Goal: Information Seeking & Learning: Learn about a topic

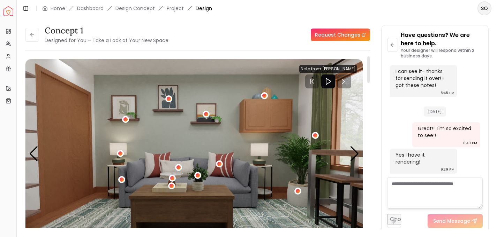
click at [329, 83] on icon "Play" at bounding box center [328, 81] width 8 height 8
click at [329, 83] on div at bounding box center [334, 82] width 14 height 14
click at [318, 108] on img "3 / 4" at bounding box center [193, 154] width 337 height 190
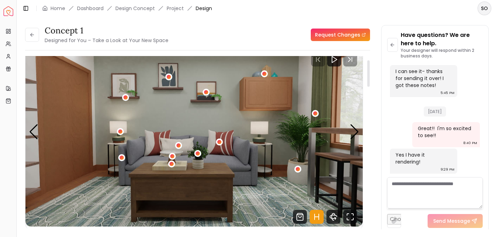
scroll to position [26, 0]
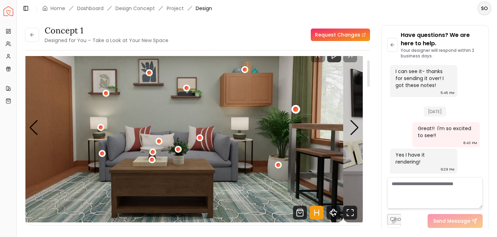
click at [297, 108] on div "3 / 4" at bounding box center [174, 128] width 337 height 190
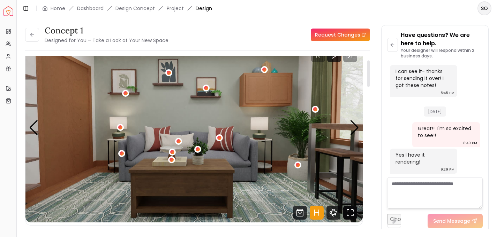
click at [348, 213] on icon "Fullscreen" at bounding box center [350, 213] width 14 height 14
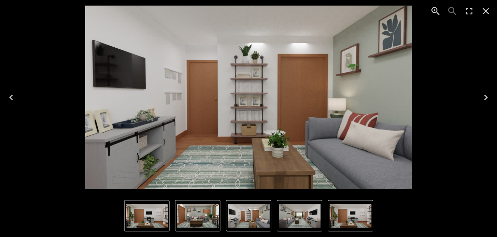
click at [485, 16] on icon "Close" at bounding box center [485, 11] width 11 height 11
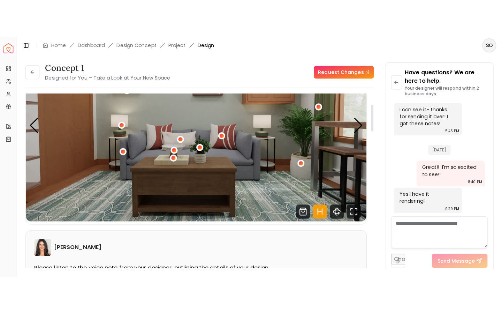
scroll to position [70, 0]
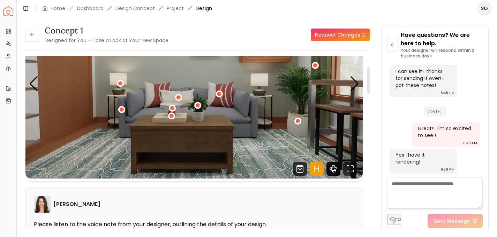
click at [332, 168] on icon "360 View" at bounding box center [333, 169] width 14 height 14
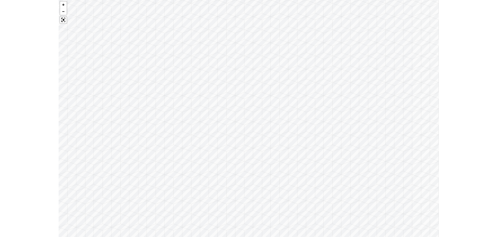
scroll to position [71, 0]
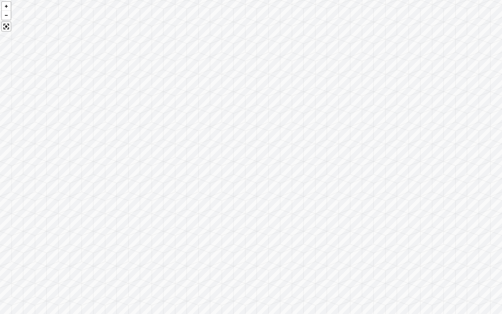
drag, startPoint x: 313, startPoint y: 186, endPoint x: 367, endPoint y: 193, distance: 54.8
click at [367, 193] on div at bounding box center [251, 157] width 502 height 314
drag, startPoint x: 265, startPoint y: 198, endPoint x: 367, endPoint y: 108, distance: 135.5
click at [367, 108] on div at bounding box center [251, 157] width 502 height 314
drag, startPoint x: 335, startPoint y: 173, endPoint x: 342, endPoint y: 49, distance: 124.0
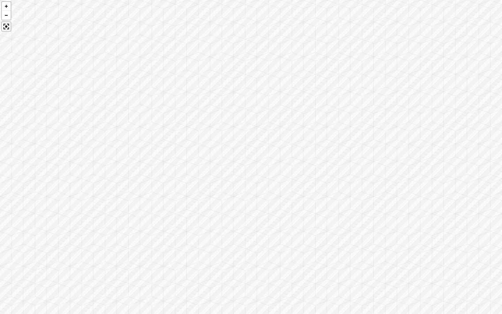
click at [342, 49] on div at bounding box center [251, 157] width 502 height 314
drag, startPoint x: 297, startPoint y: 113, endPoint x: 361, endPoint y: 11, distance: 119.6
click at [361, 11] on div at bounding box center [251, 157] width 502 height 314
drag, startPoint x: 333, startPoint y: 21, endPoint x: 341, endPoint y: 147, distance: 125.8
click at [341, 147] on div at bounding box center [251, 157] width 502 height 314
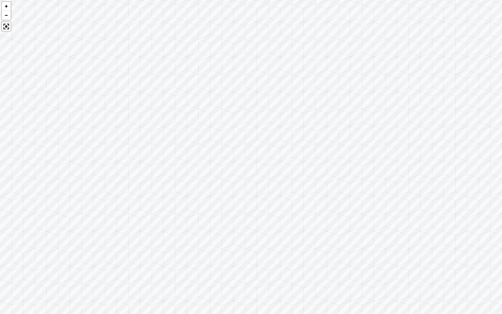
drag, startPoint x: 341, startPoint y: 147, endPoint x: 341, endPoint y: 305, distance: 158.2
click at [341, 237] on div at bounding box center [251, 157] width 502 height 314
drag, startPoint x: 315, startPoint y: 251, endPoint x: 383, endPoint y: 304, distance: 86.2
click at [383, 237] on div at bounding box center [251, 157] width 502 height 314
drag, startPoint x: 249, startPoint y: 151, endPoint x: 373, endPoint y: 237, distance: 150.8
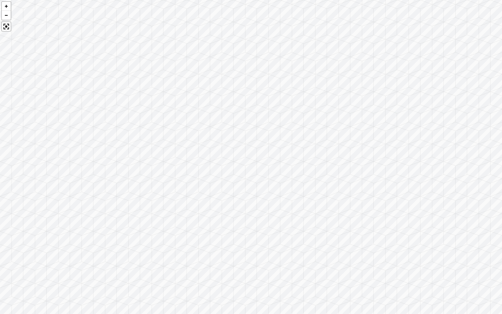
click at [373, 237] on div at bounding box center [251, 157] width 502 height 314
drag, startPoint x: 320, startPoint y: 178, endPoint x: 277, endPoint y: 313, distance: 142.0
click at [277, 237] on div at bounding box center [251, 157] width 502 height 314
drag, startPoint x: 307, startPoint y: 217, endPoint x: 297, endPoint y: 313, distance: 96.7
click at [297, 237] on div at bounding box center [251, 157] width 502 height 314
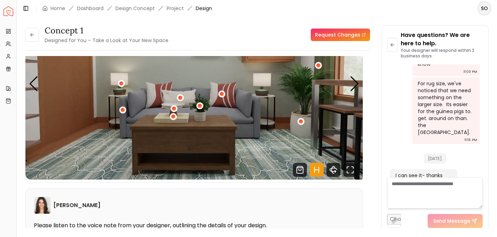
scroll to position [70, 0]
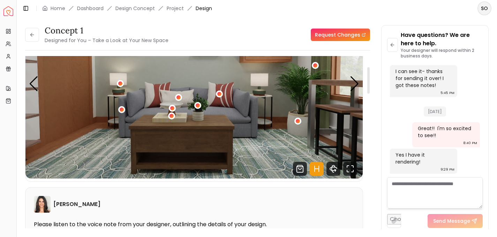
click at [314, 171] on icon "Hotspots Toggle" at bounding box center [314, 169] width 0 height 6
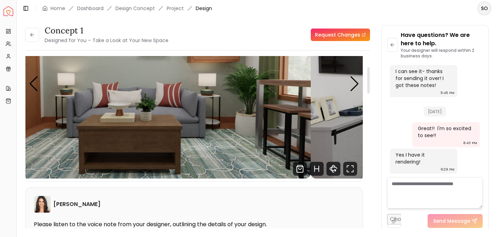
click at [166, 143] on img "3 / 4" at bounding box center [142, 84] width 337 height 190
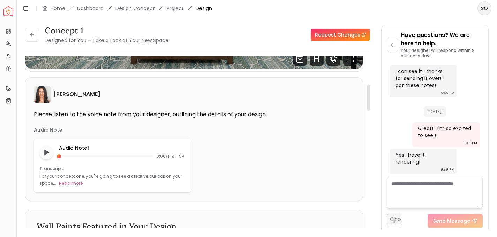
scroll to position [182, 0]
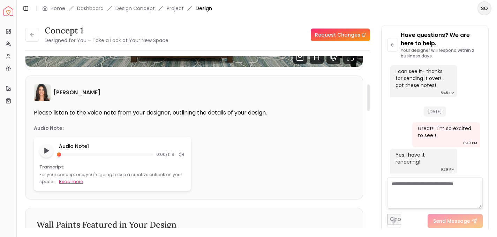
click at [70, 179] on button "Read more" at bounding box center [71, 181] width 24 height 7
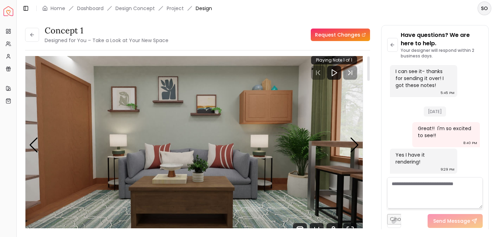
scroll to position [0, 0]
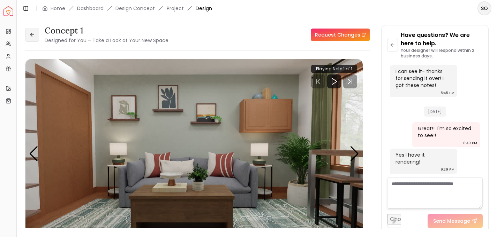
click at [36, 37] on button at bounding box center [32, 35] width 14 height 14
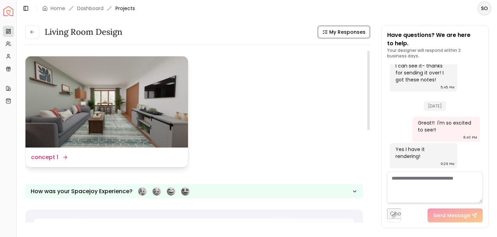
click at [106, 112] on img at bounding box center [106, 101] width 162 height 91
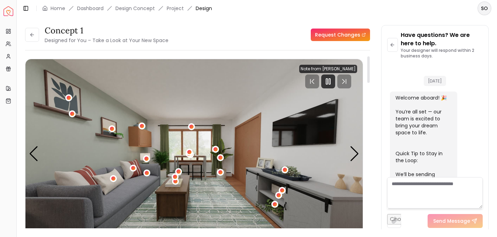
scroll to position [871, 0]
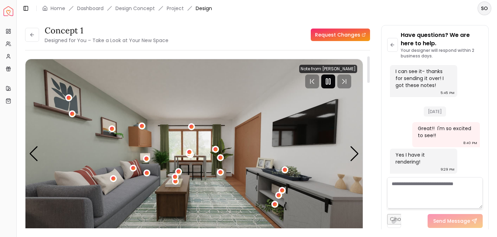
click at [327, 84] on rect "Pause" at bounding box center [326, 82] width 1 height 6
click at [328, 84] on polygon "Play" at bounding box center [328, 81] width 5 height 6
click at [328, 84] on div at bounding box center [334, 82] width 14 height 14
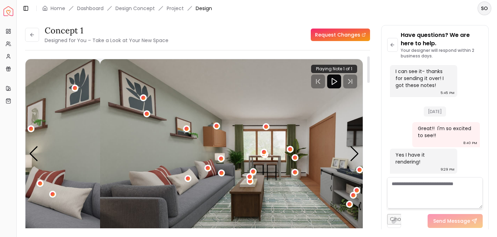
click at [211, 124] on img "1 / 4" at bounding box center [268, 154] width 337 height 190
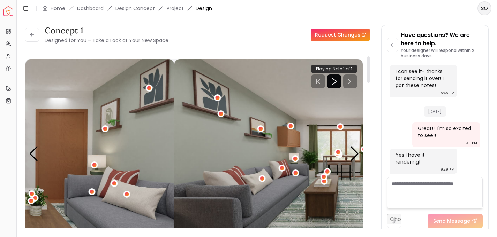
click at [371, 154] on div "concept 1 Designed for You – Take a Look at Your New Space Request Changes conc…" at bounding box center [256, 123] width 463 height 196
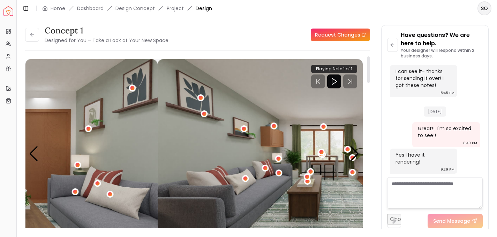
click at [442, 171] on div "concept 1 Designed for You – Take a Look at Your New Space Request Changes conc…" at bounding box center [256, 123] width 463 height 196
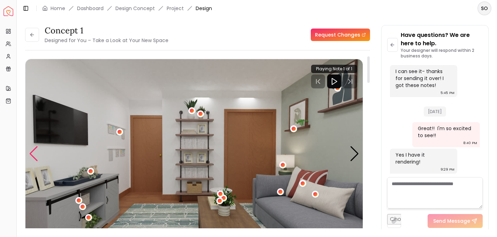
click at [31, 153] on div "Previous slide" at bounding box center [33, 153] width 9 height 15
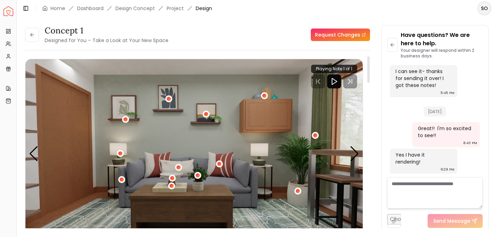
click at [272, 99] on img "3 / 4" at bounding box center [193, 154] width 337 height 190
click at [34, 151] on div "Previous slide" at bounding box center [33, 153] width 9 height 15
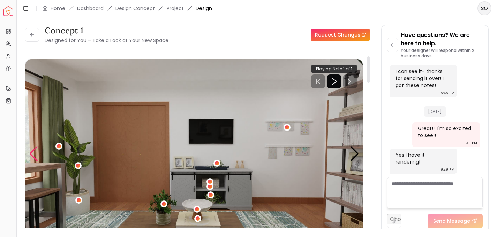
click at [34, 151] on div "Previous slide" at bounding box center [33, 153] width 9 height 15
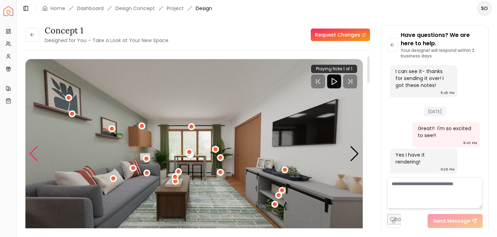
click at [34, 151] on div "Previous slide" at bounding box center [33, 153] width 9 height 15
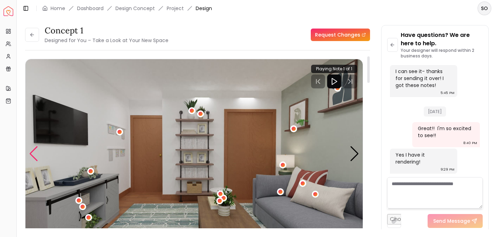
click at [34, 151] on div "Previous slide" at bounding box center [33, 153] width 9 height 15
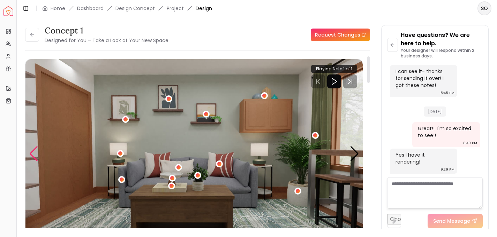
click at [34, 151] on div "Previous slide" at bounding box center [33, 153] width 9 height 15
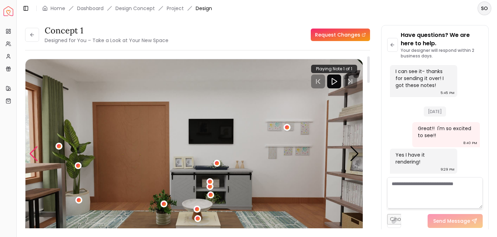
click at [36, 155] on div "Previous slide" at bounding box center [33, 153] width 9 height 15
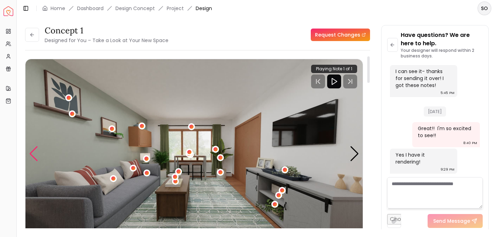
click at [36, 155] on div "Previous slide" at bounding box center [33, 153] width 9 height 15
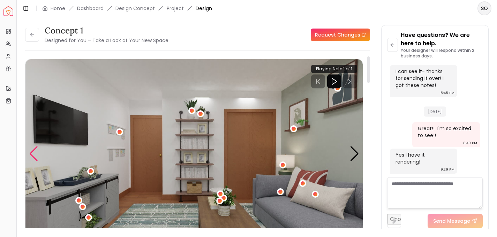
click at [36, 155] on div "Previous slide" at bounding box center [33, 153] width 9 height 15
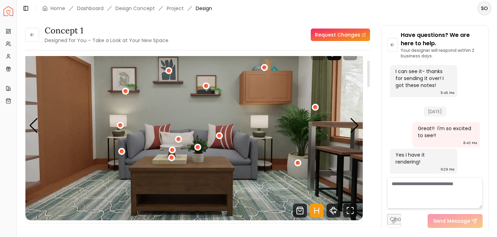
scroll to position [27, 0]
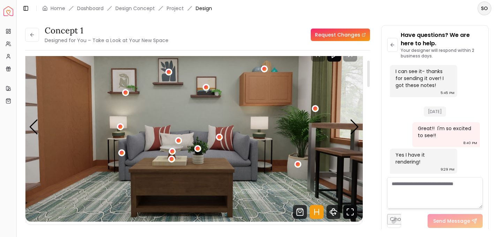
click at [353, 211] on icon "Fullscreen" at bounding box center [350, 212] width 14 height 14
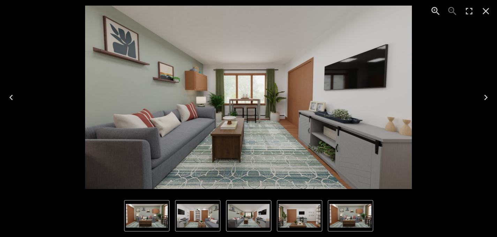
click at [482, 100] on icon "Next" at bounding box center [485, 97] width 11 height 11
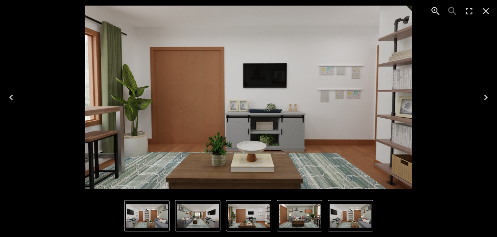
click at [482, 100] on icon "Next" at bounding box center [485, 97] width 11 height 11
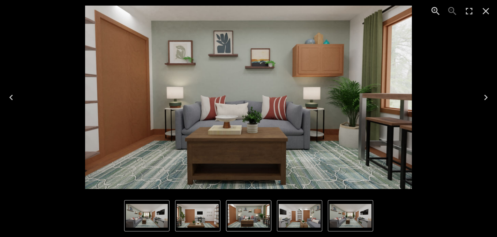
click at [482, 100] on icon "Next" at bounding box center [485, 97] width 11 height 11
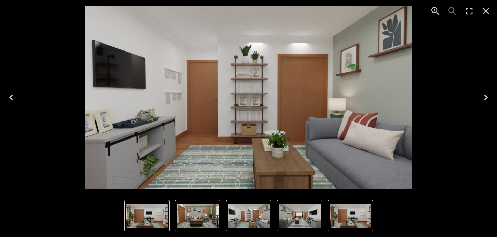
click at [9, 96] on icon "Previous" at bounding box center [11, 97] width 11 height 11
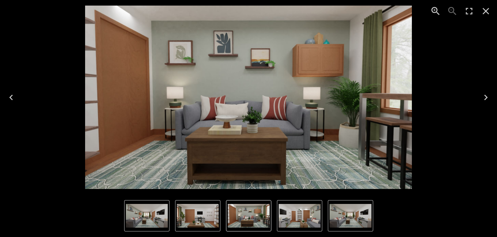
click at [10, 97] on icon "Previous" at bounding box center [10, 98] width 3 height 6
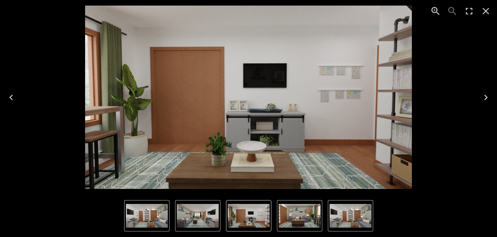
click at [486, 13] on icon "Close" at bounding box center [485, 11] width 11 height 11
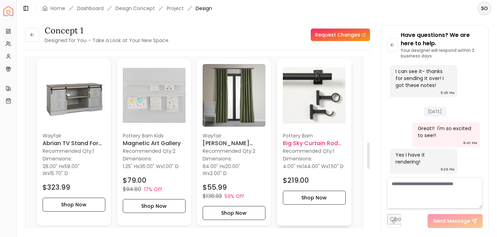
scroll to position [563, 0]
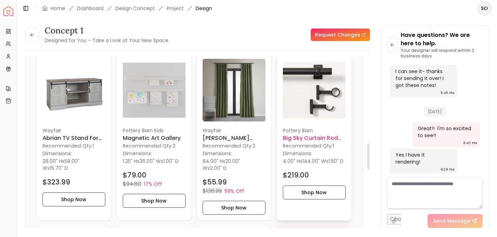
click at [302, 139] on h6 "Big Sky Curtain Rod 108"-144"" at bounding box center [314, 138] width 63 height 8
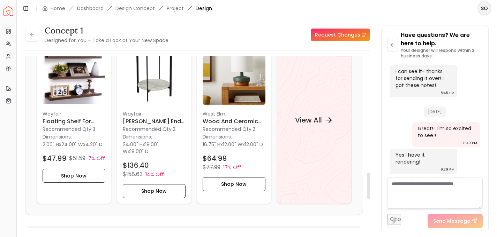
scroll to position [755, 0]
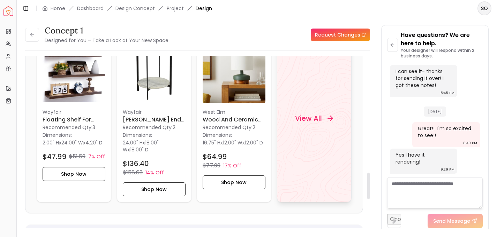
click at [314, 114] on h4 "View All" at bounding box center [308, 118] width 27 height 10
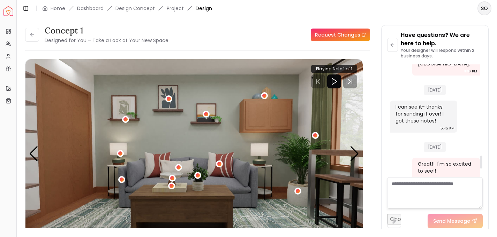
scroll to position [881, 0]
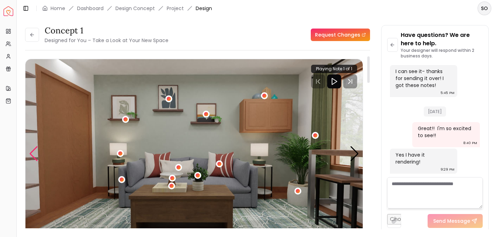
click at [32, 160] on div "Previous slide" at bounding box center [33, 153] width 9 height 15
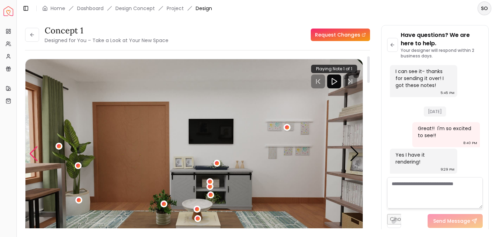
click at [34, 156] on div "Previous slide" at bounding box center [33, 153] width 9 height 15
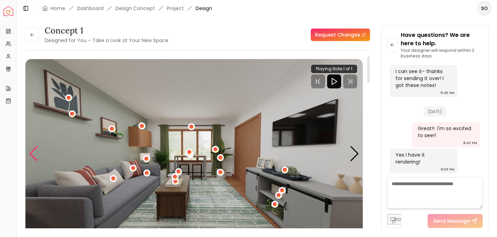
click at [35, 156] on div "Previous slide" at bounding box center [33, 153] width 9 height 15
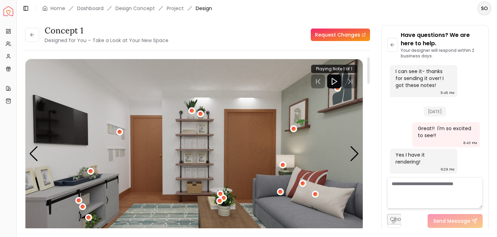
scroll to position [16, 0]
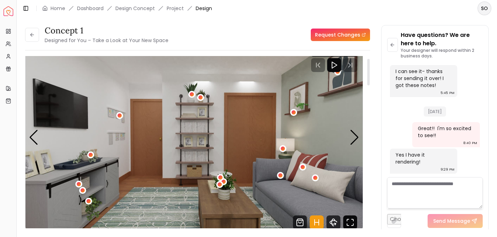
click at [347, 220] on icon "Fullscreen" at bounding box center [350, 223] width 14 height 14
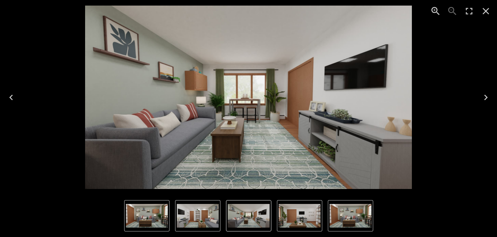
click at [475, 95] on button "Next" at bounding box center [485, 98] width 22 height 28
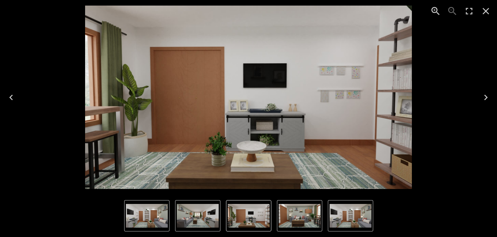
click at [475, 95] on button "Next" at bounding box center [485, 98] width 22 height 28
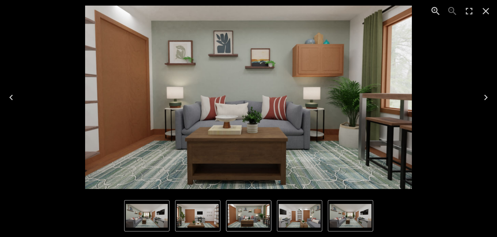
click at [475, 95] on button "Next" at bounding box center [485, 98] width 22 height 28
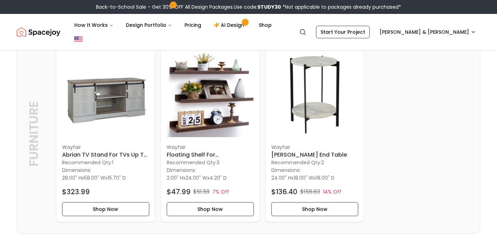
scroll to position [182, 0]
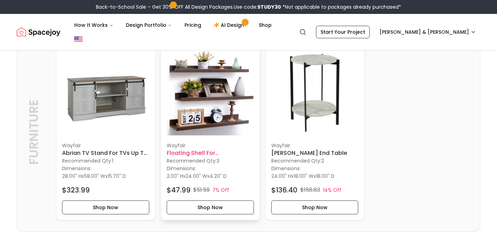
click at [180, 149] on h6 "Floating Shelf for Bathroom_4.2" at bounding box center [210, 153] width 87 height 8
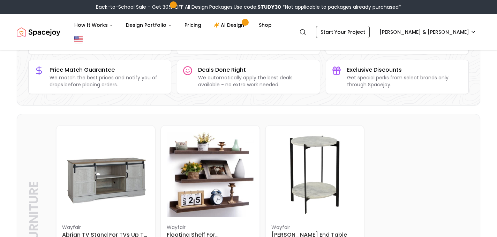
scroll to position [0, 0]
